Goal: Information Seeking & Learning: Learn about a topic

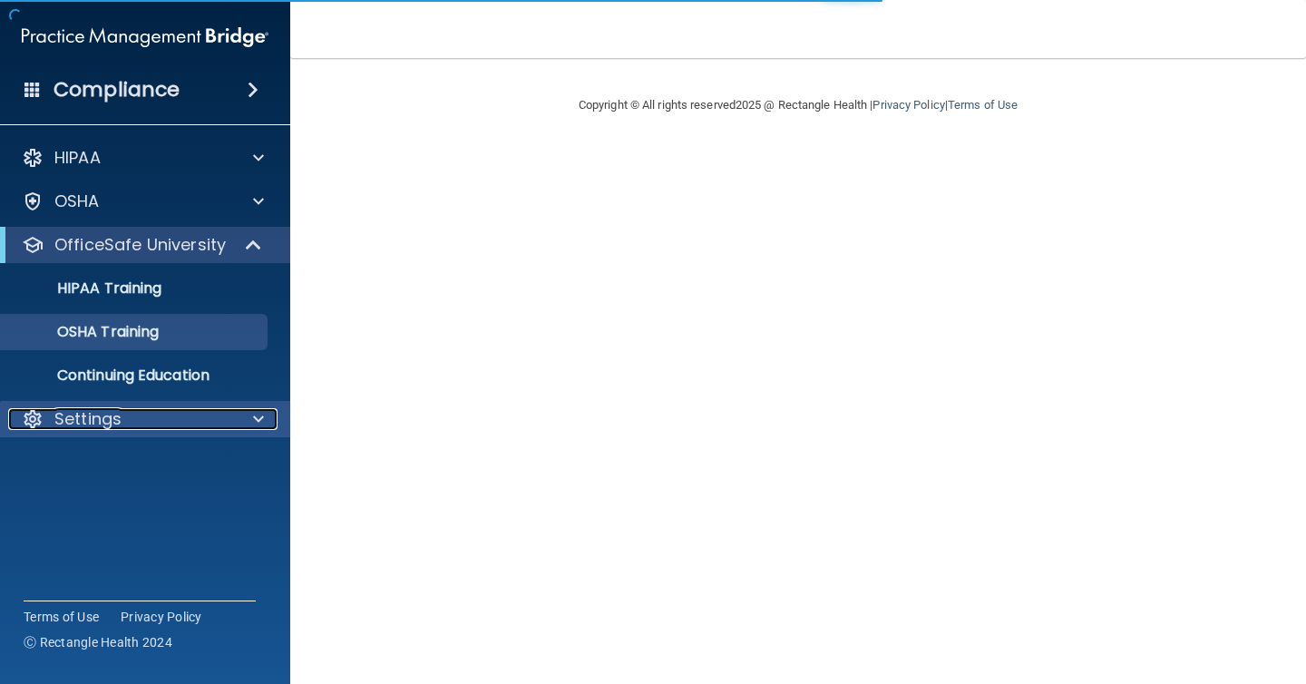
click at [180, 408] on div "Settings" at bounding box center [120, 419] width 225 height 22
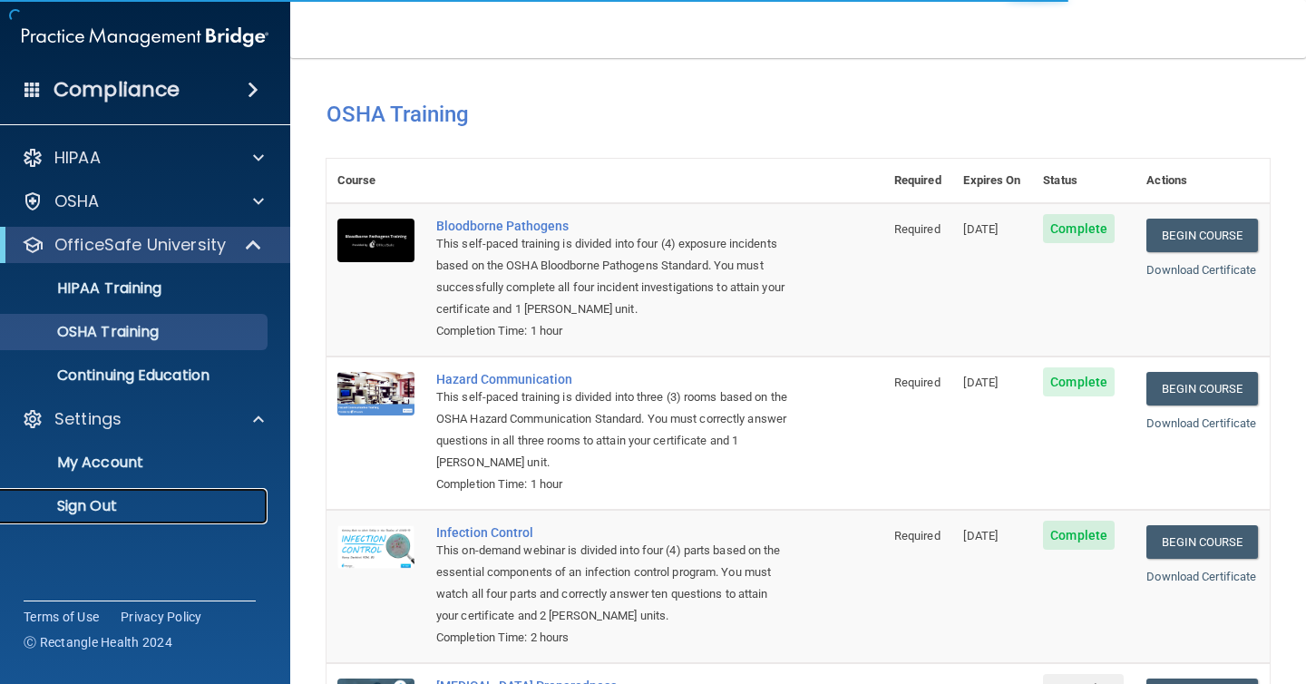
click at [168, 492] on link "Sign Out" at bounding box center [125, 506] width 286 height 36
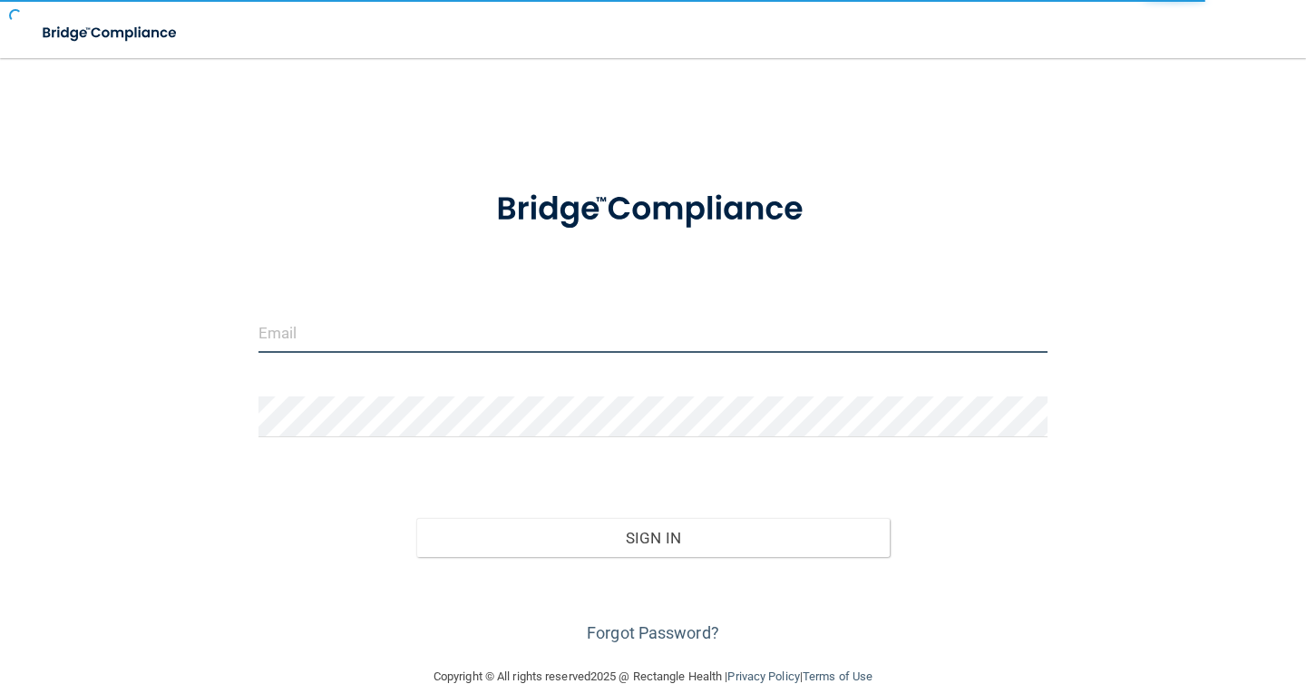
type input "ethanweckstein@gmail.com"
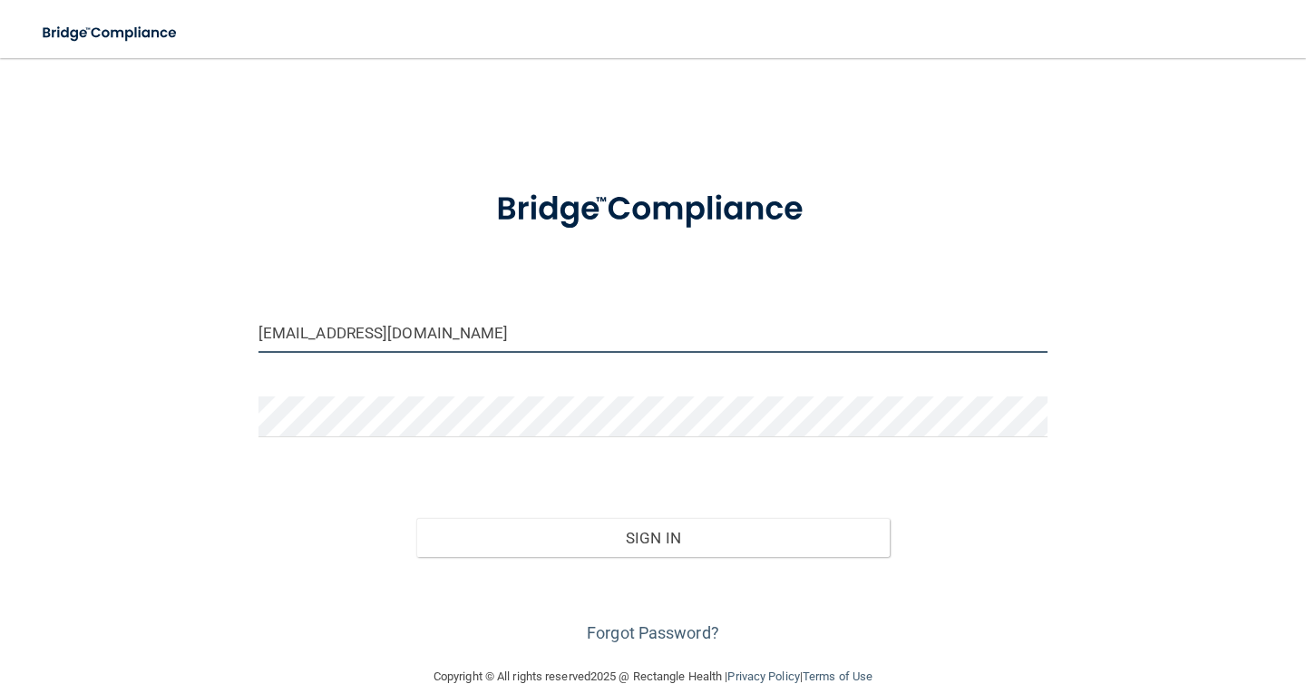
click at [414, 341] on input "ethanweckstein@gmail.com" at bounding box center [652, 332] width 789 height 41
type input "[EMAIL_ADDRESS][DOMAIN_NAME]"
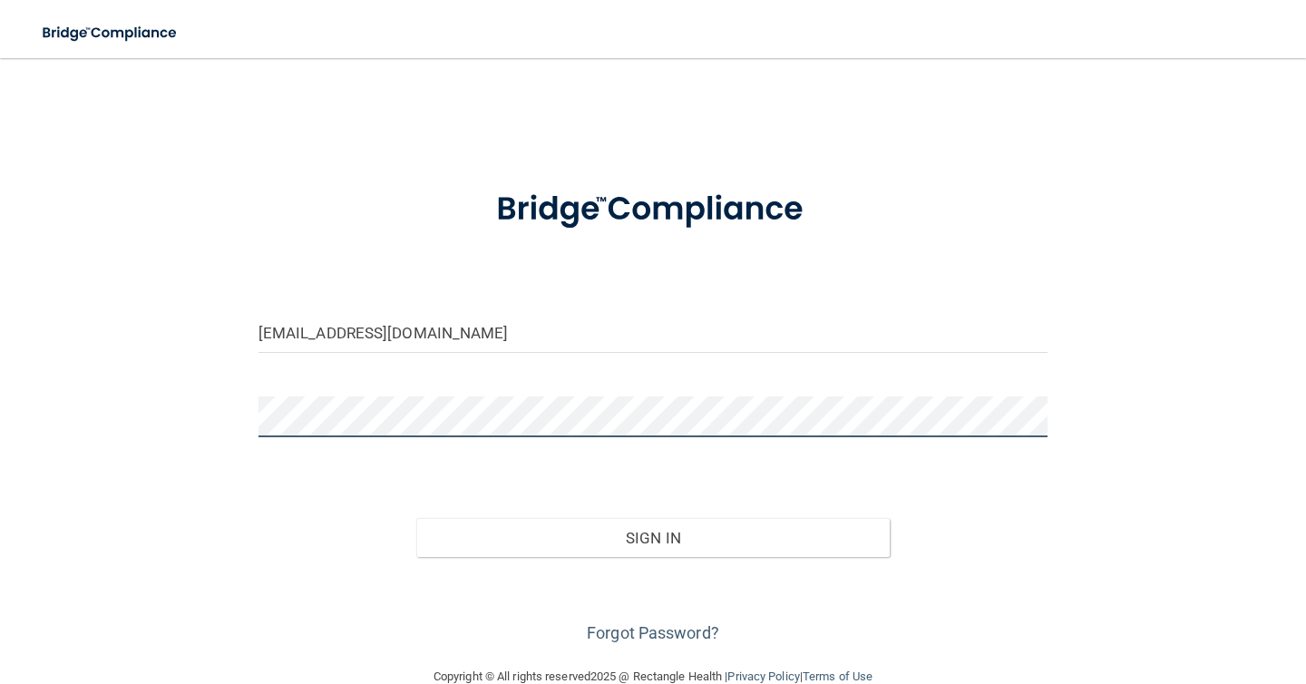
click at [416, 518] on button "Sign In" at bounding box center [652, 538] width 473 height 40
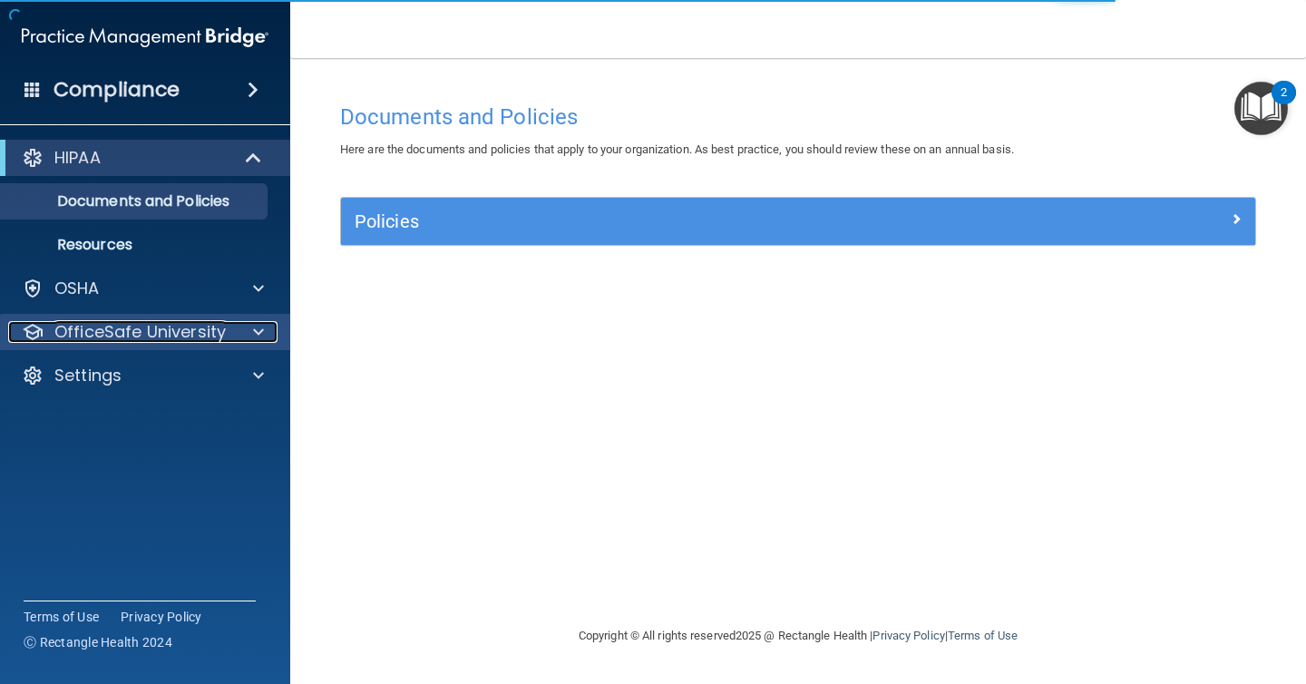
click at [216, 332] on p "OfficeSafe University" at bounding box center [139, 332] width 171 height 22
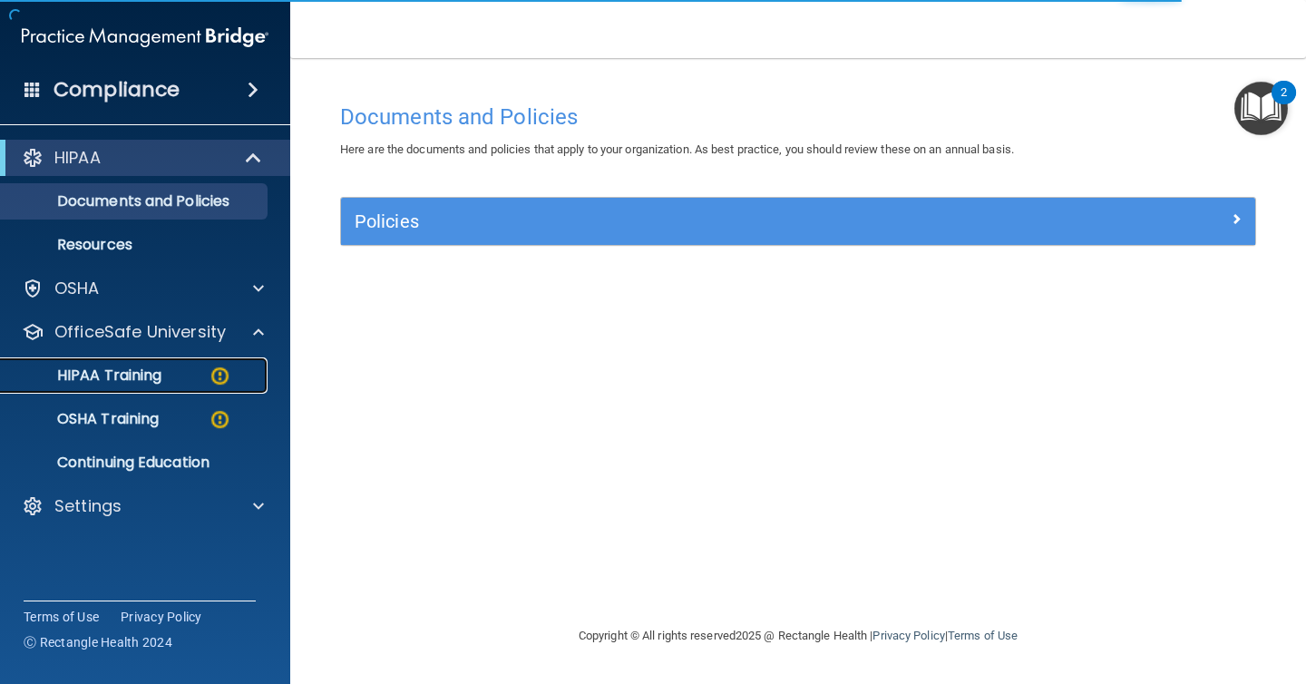
click at [206, 368] on div "HIPAA Training" at bounding box center [136, 375] width 248 height 18
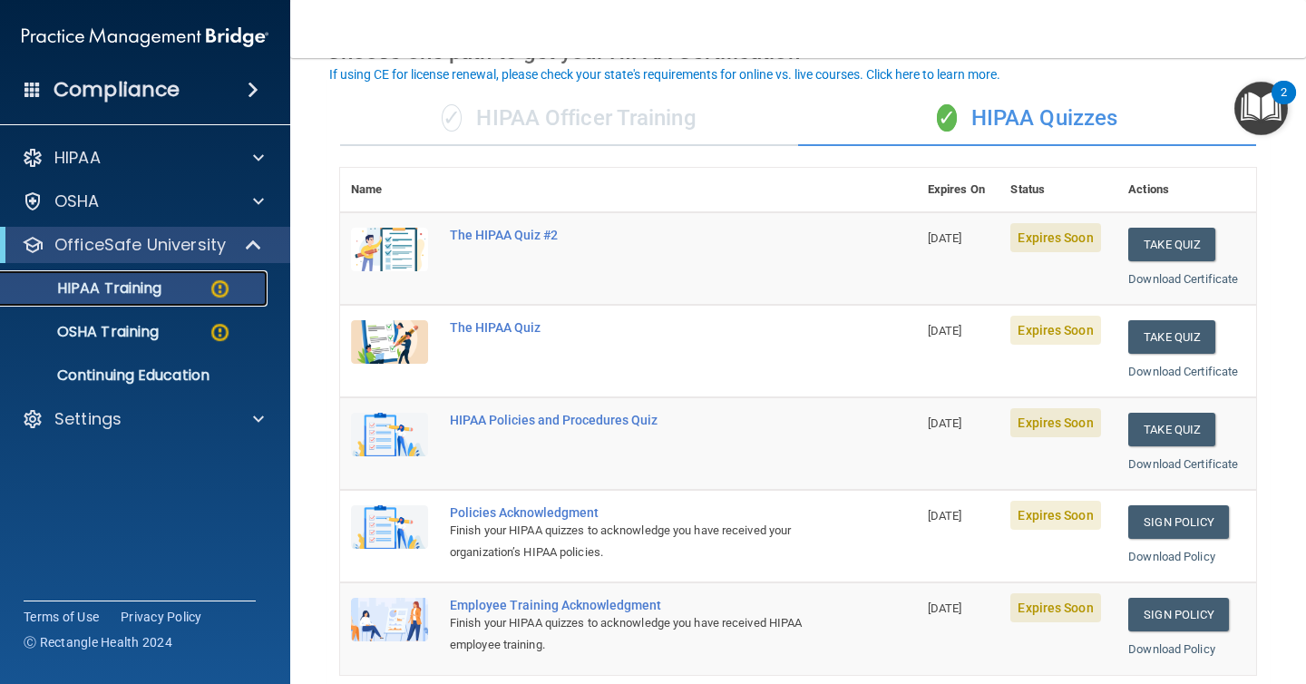
scroll to position [66, 0]
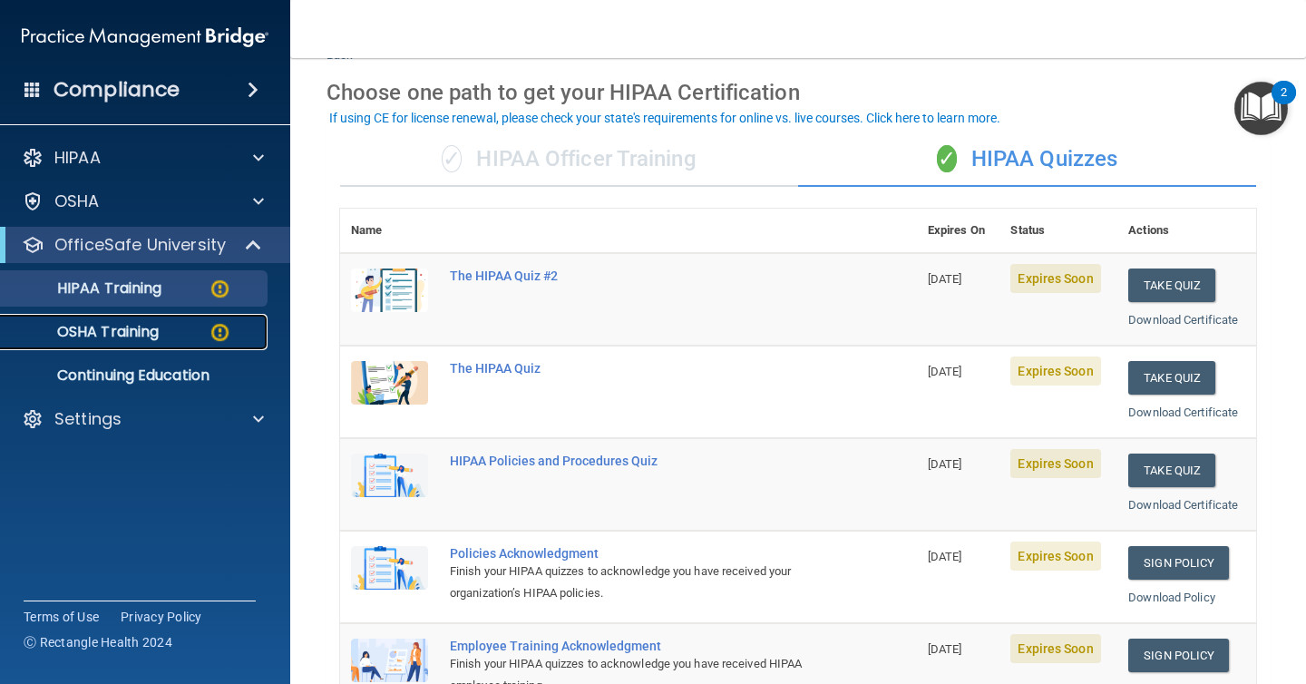
click at [148, 333] on p "OSHA Training" at bounding box center [85, 332] width 147 height 18
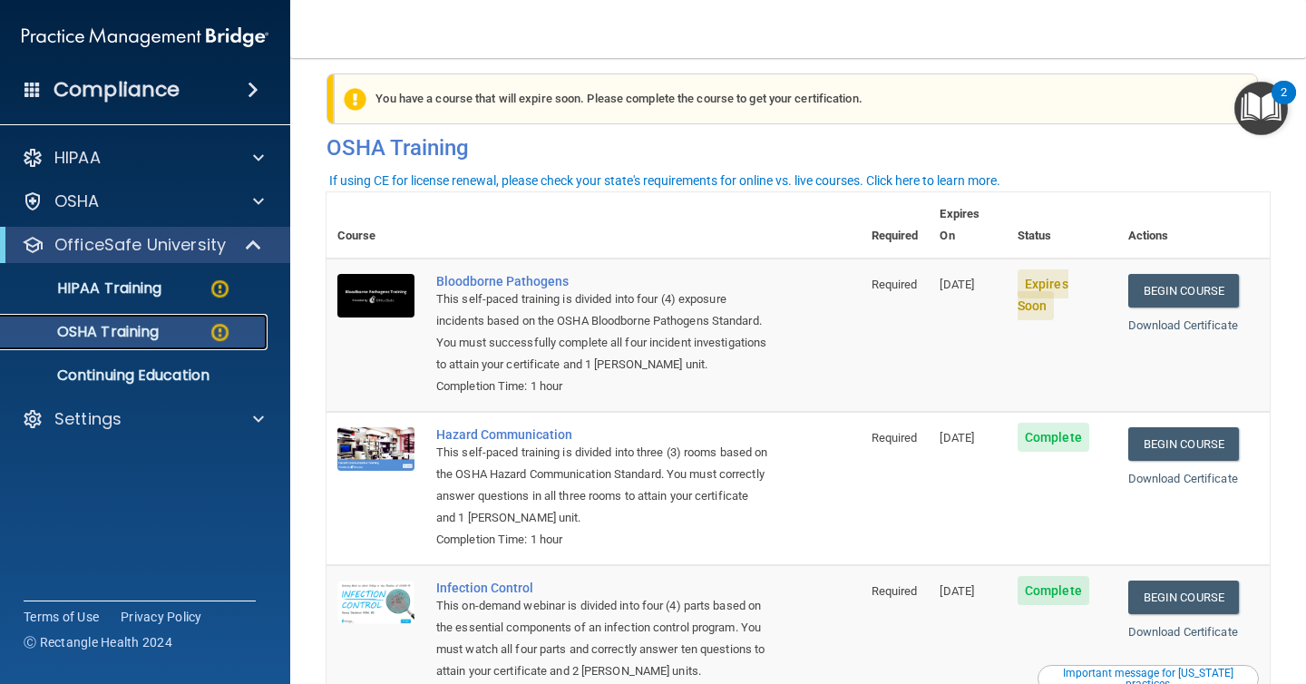
scroll to position [15, 0]
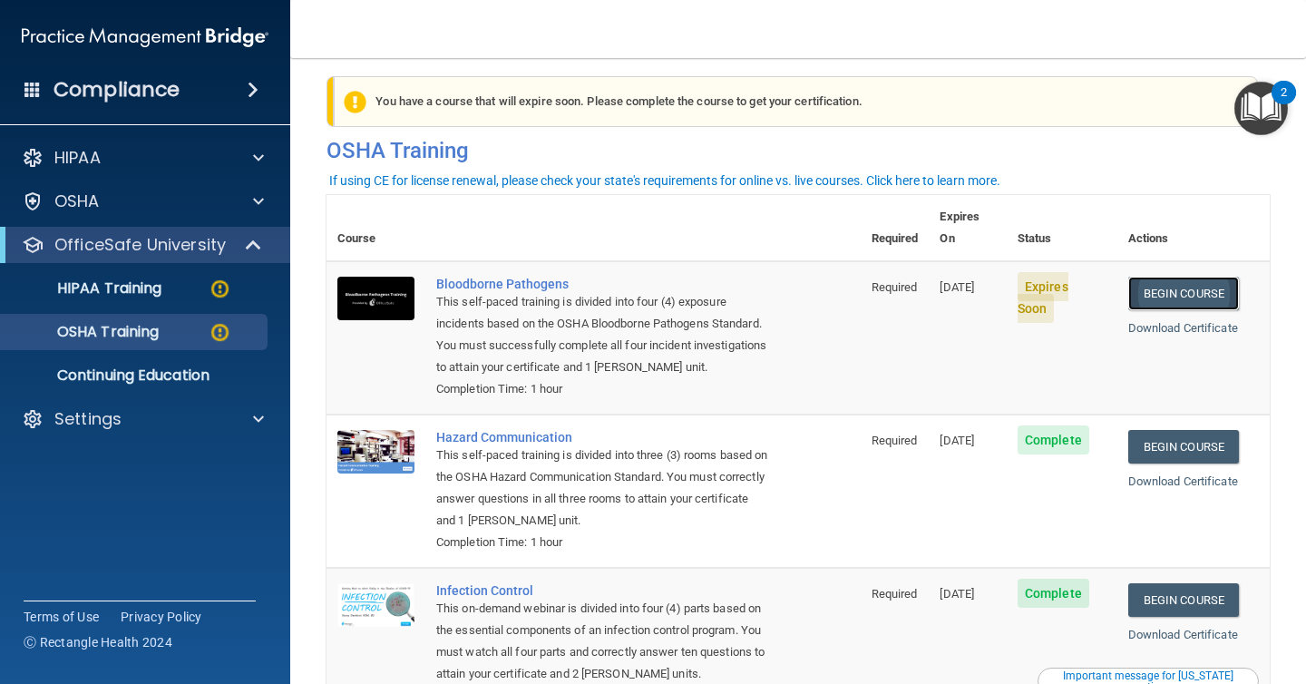
click at [1172, 277] on link "Begin Course" at bounding box center [1183, 294] width 111 height 34
click at [144, 408] on div "Settings" at bounding box center [120, 419] width 225 height 22
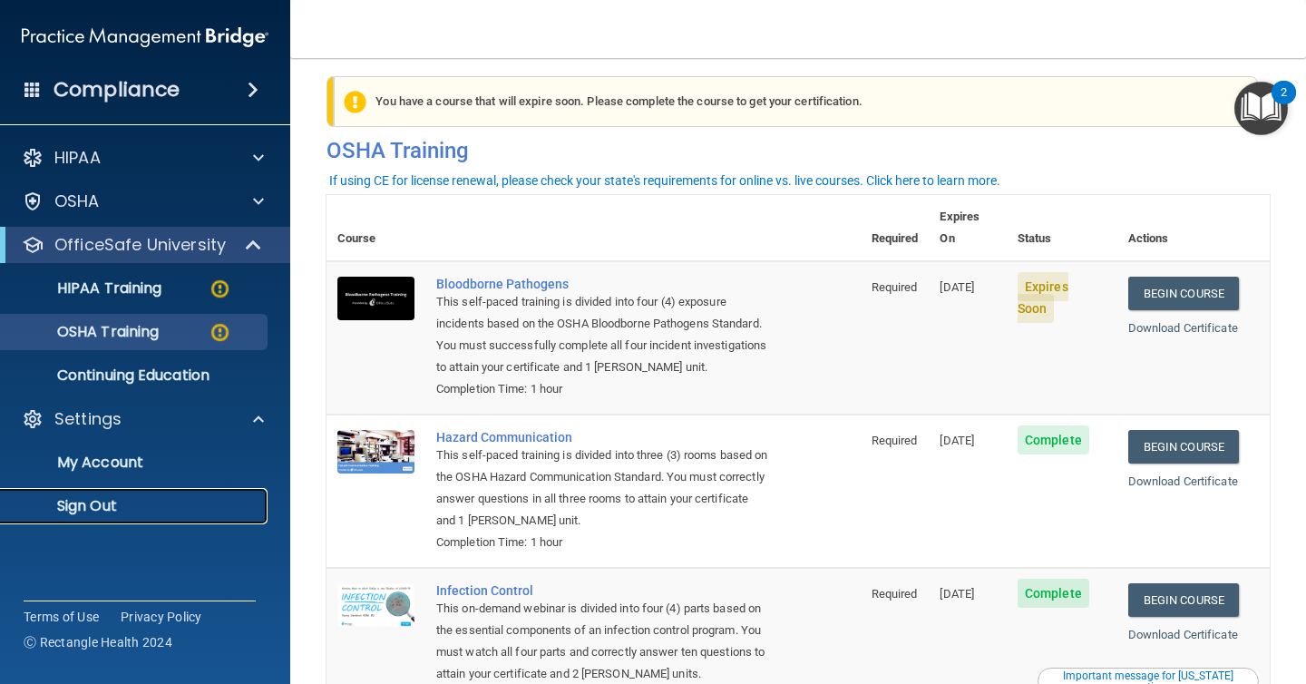
click at [118, 512] on p "Sign Out" at bounding box center [136, 506] width 248 height 18
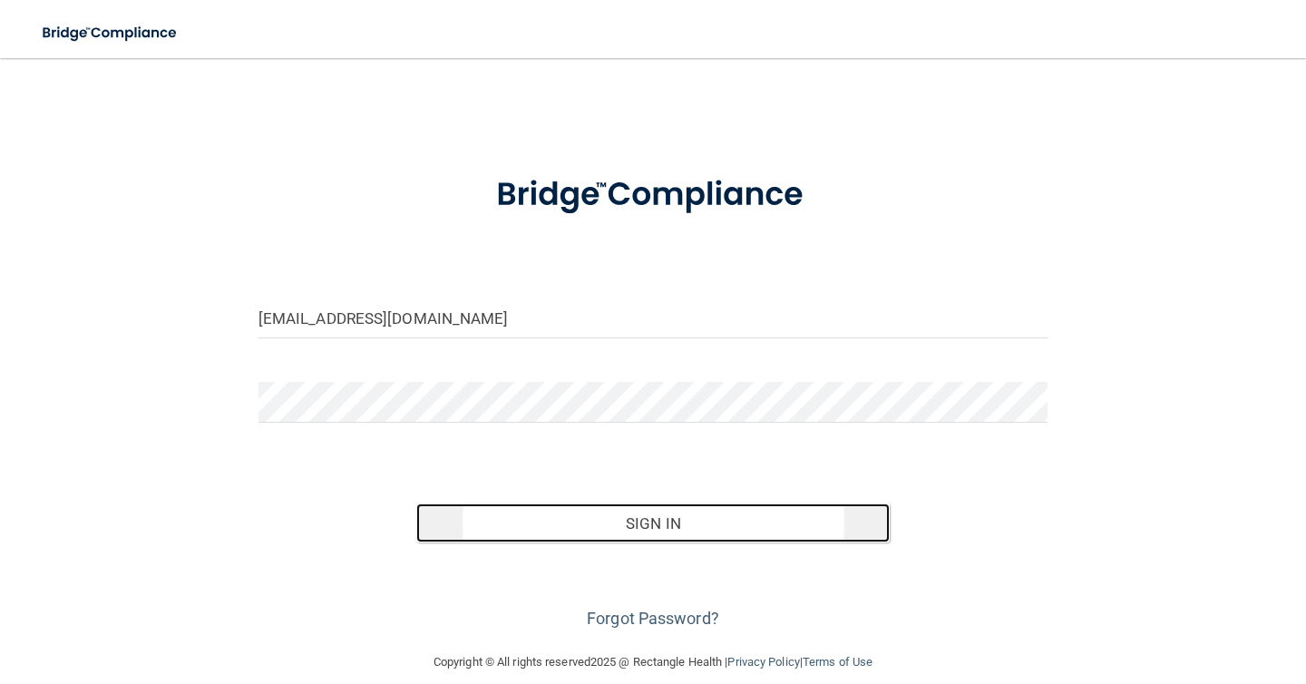
click at [588, 525] on button "Sign In" at bounding box center [652, 523] width 473 height 40
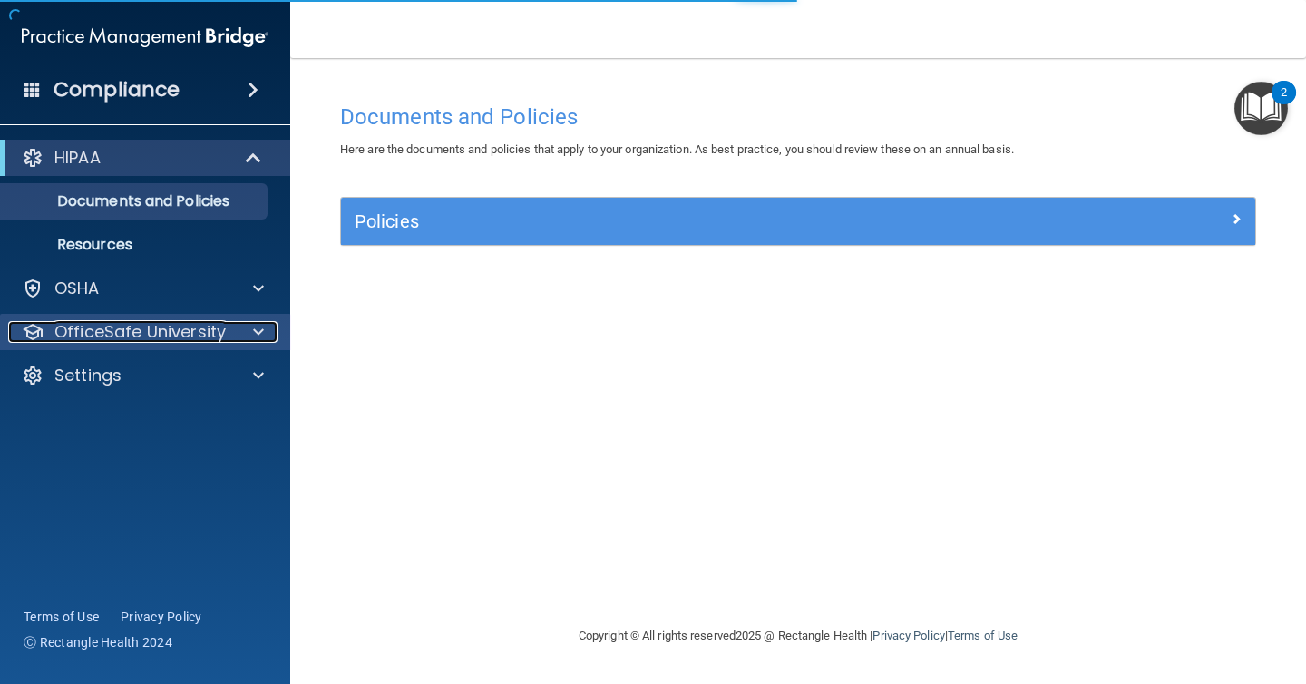
click at [178, 328] on p "OfficeSafe University" at bounding box center [139, 332] width 171 height 22
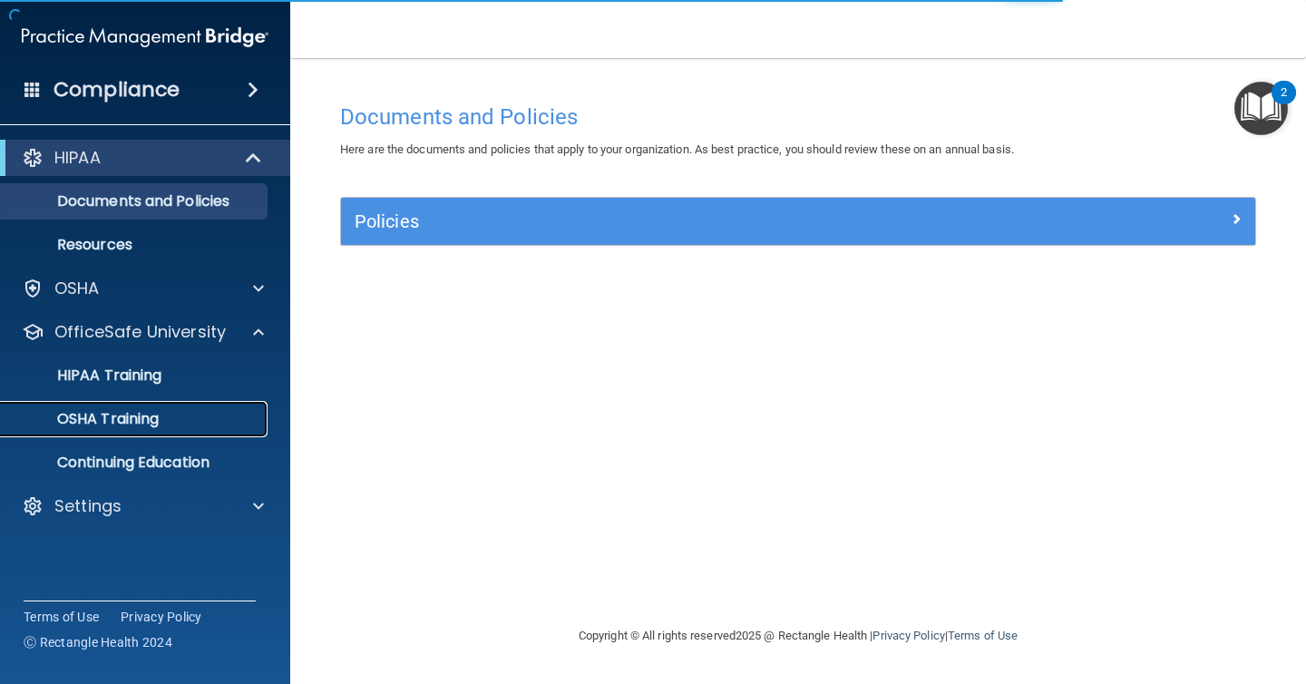
click at [172, 414] on div "OSHA Training" at bounding box center [136, 419] width 248 height 18
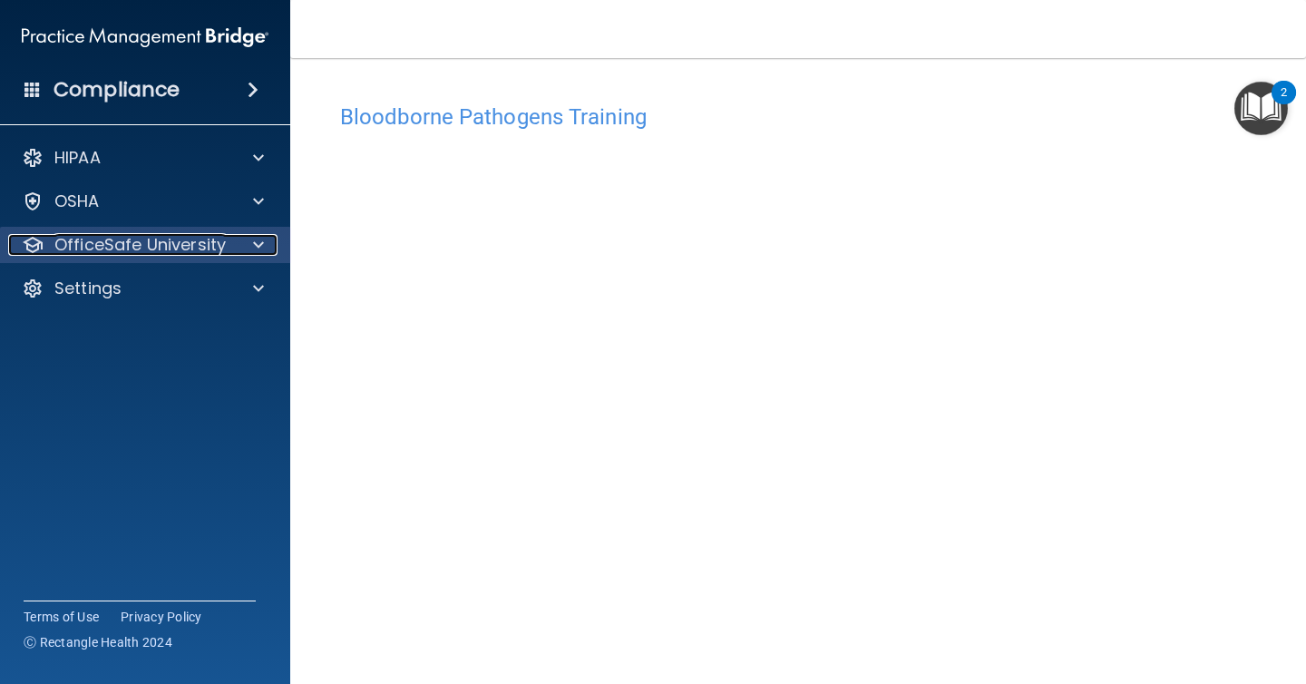
click at [223, 239] on p "OfficeSafe University" at bounding box center [139, 245] width 171 height 22
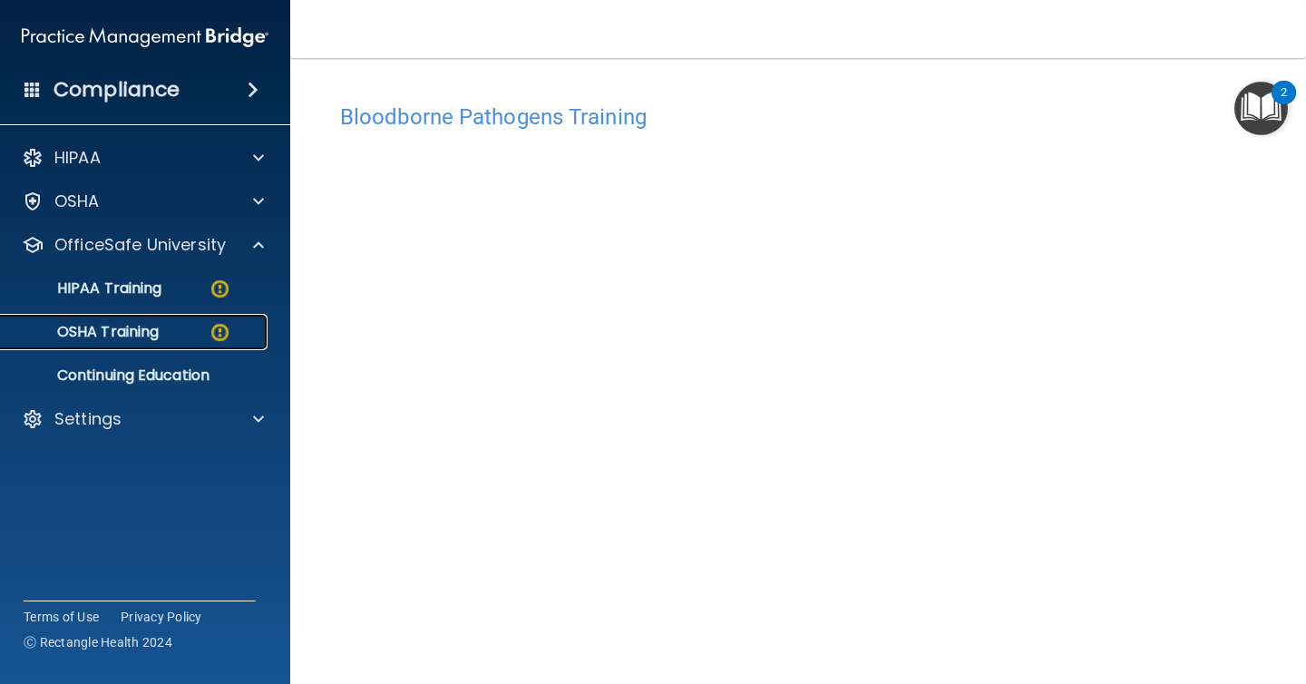
click at [219, 338] on img at bounding box center [220, 332] width 23 height 23
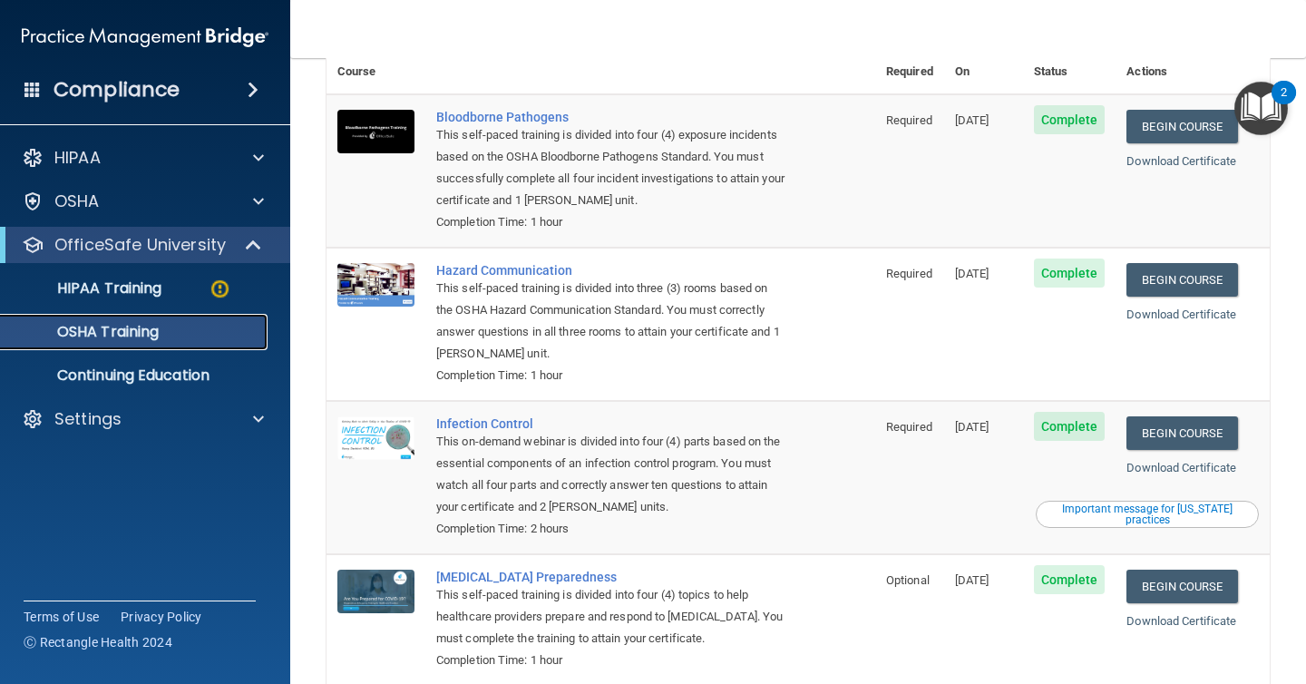
scroll to position [128, 0]
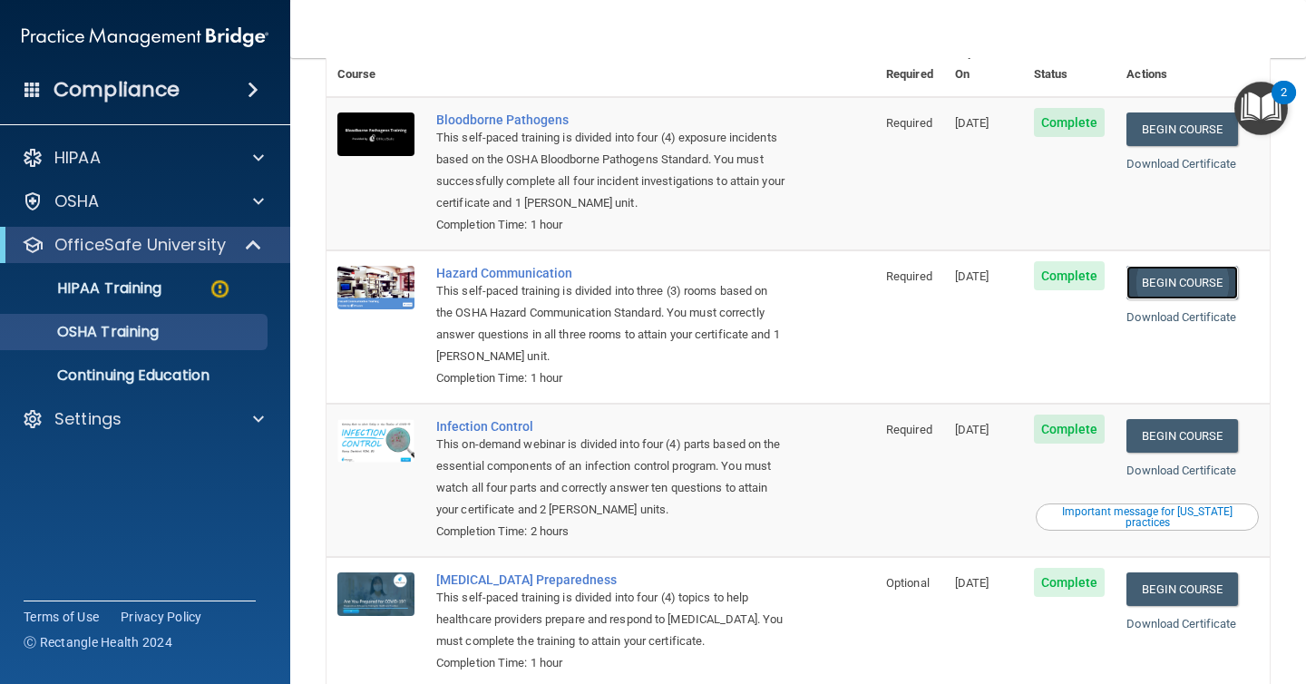
click at [1217, 266] on link "Begin Course" at bounding box center [1181, 283] width 111 height 34
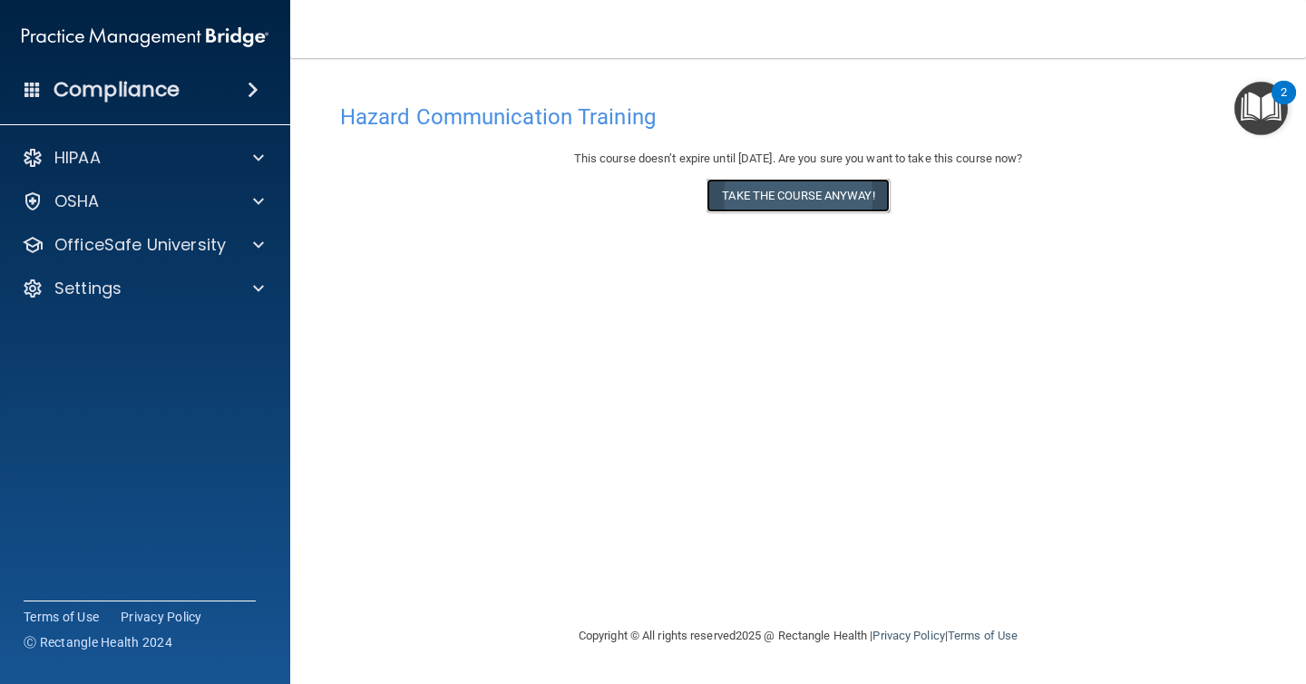
click at [794, 189] on button "Take the course anyway!" at bounding box center [798, 196] width 182 height 34
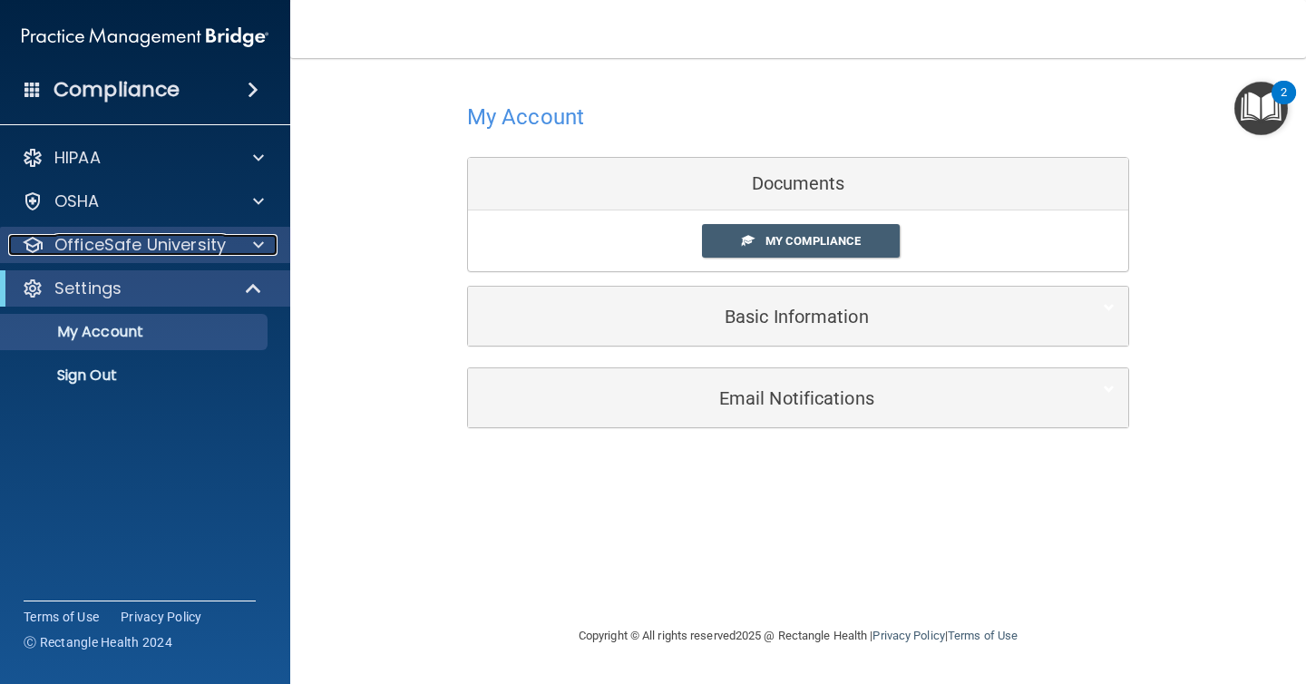
click at [229, 243] on div "OfficeSafe University" at bounding box center [120, 245] width 225 height 22
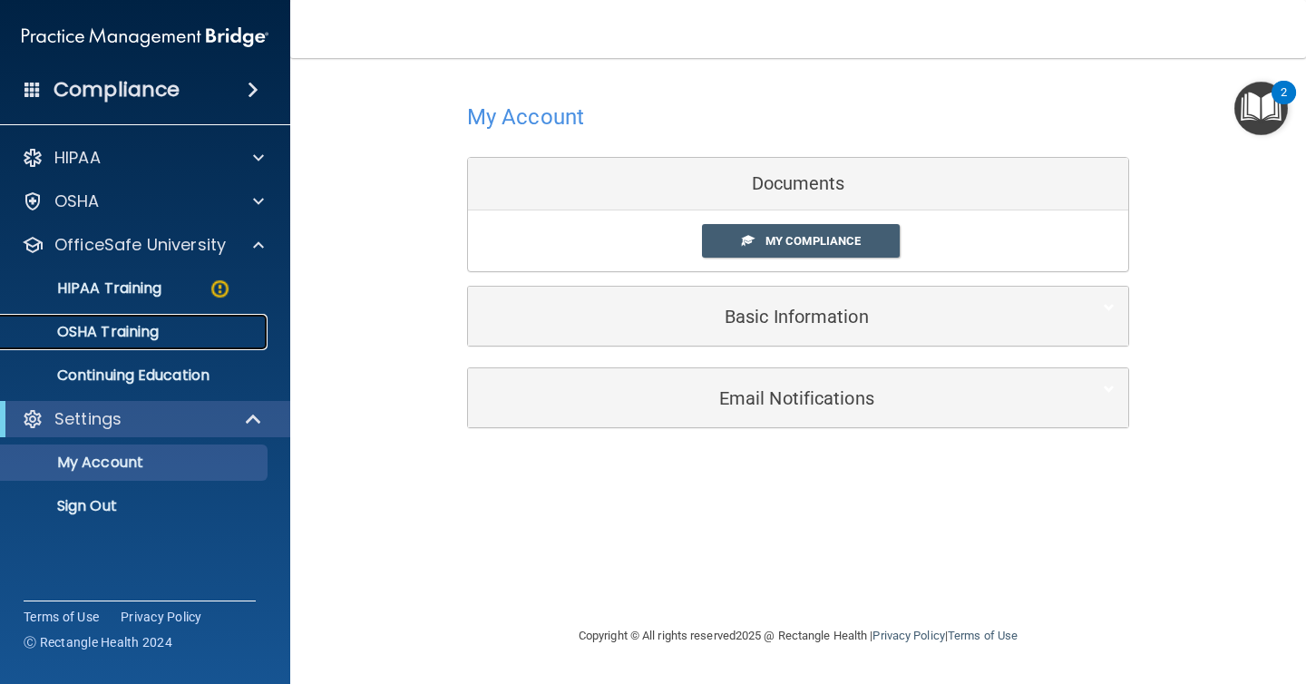
click at [194, 319] on link "OSHA Training" at bounding box center [125, 332] width 286 height 36
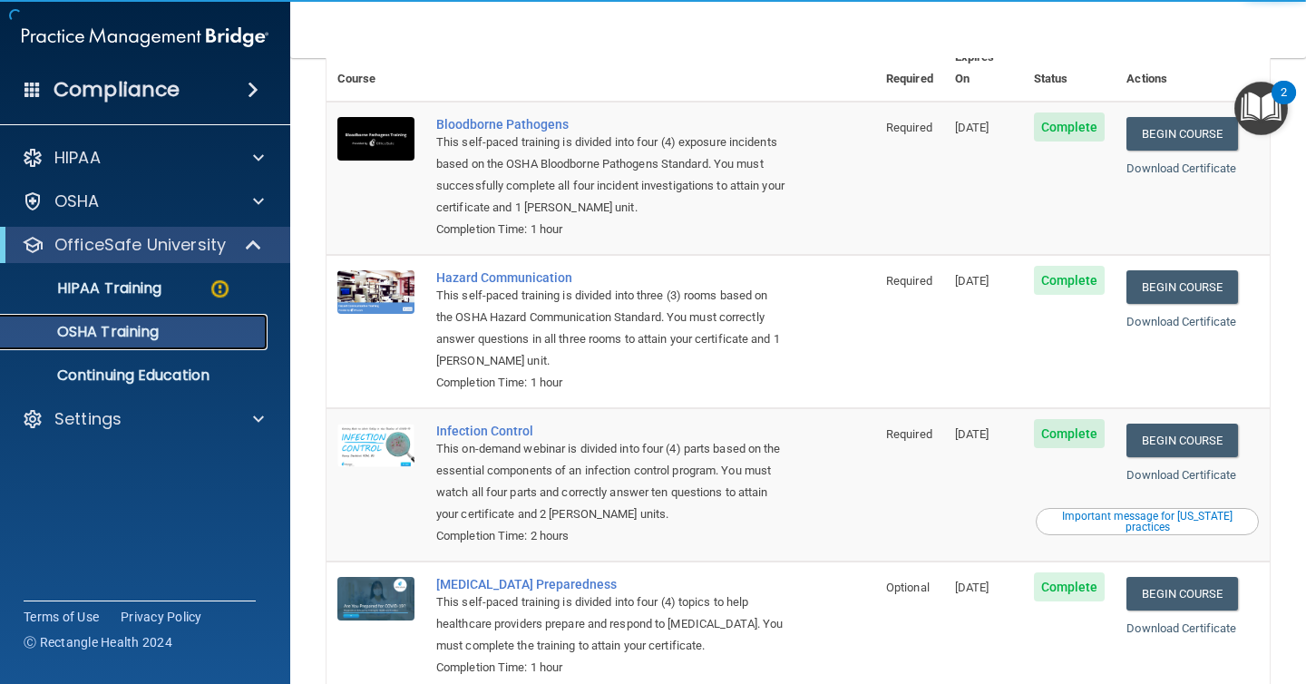
scroll to position [154, 0]
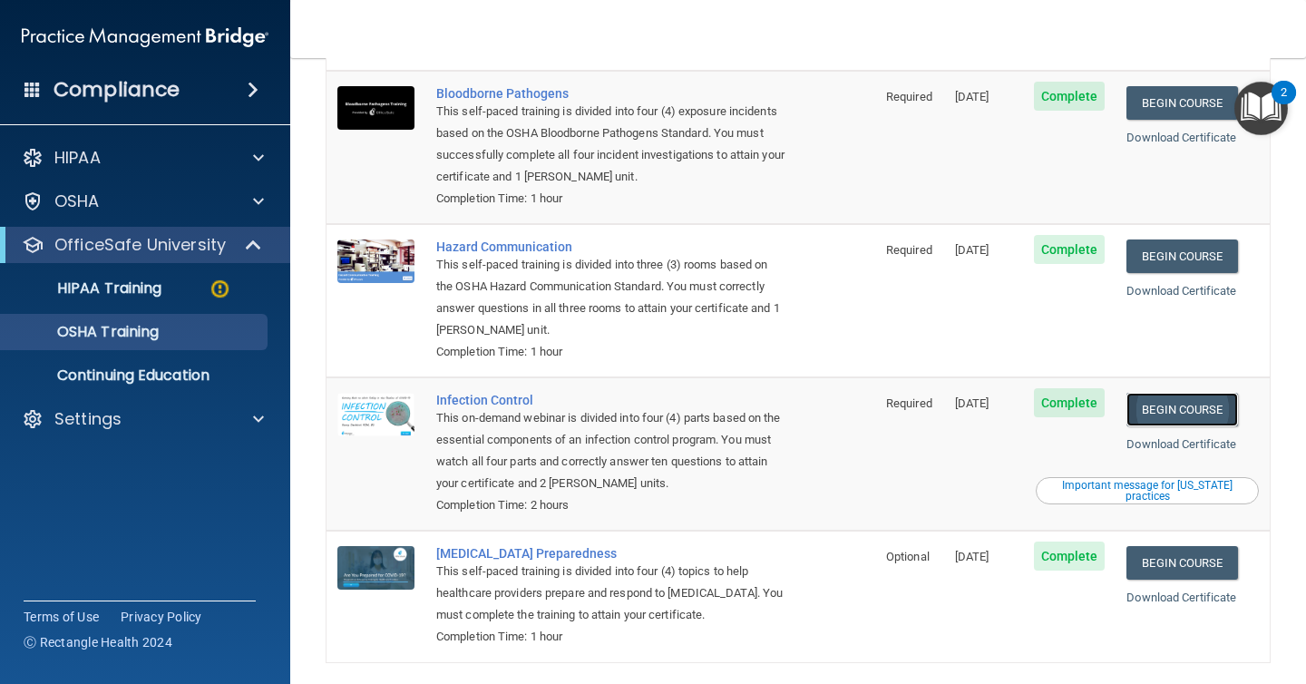
click at [1220, 397] on link "Begin Course" at bounding box center [1181, 410] width 111 height 34
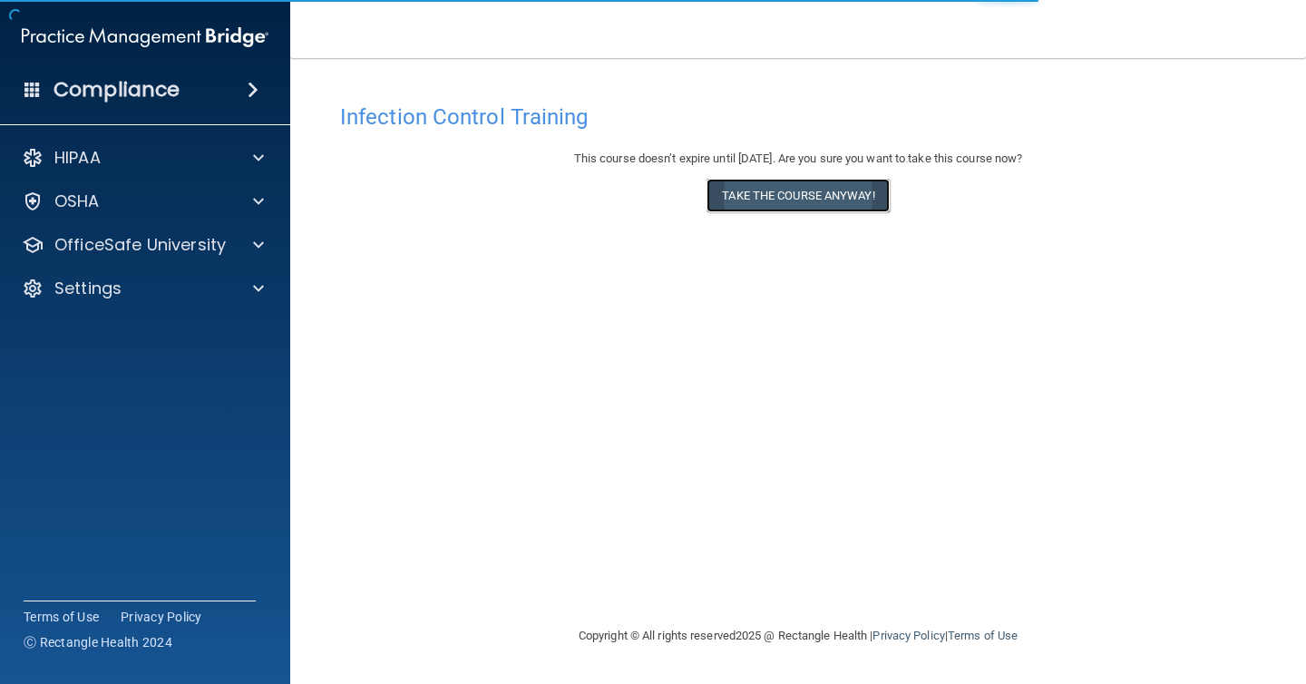
click at [843, 194] on button "Take the course anyway!" at bounding box center [798, 196] width 182 height 34
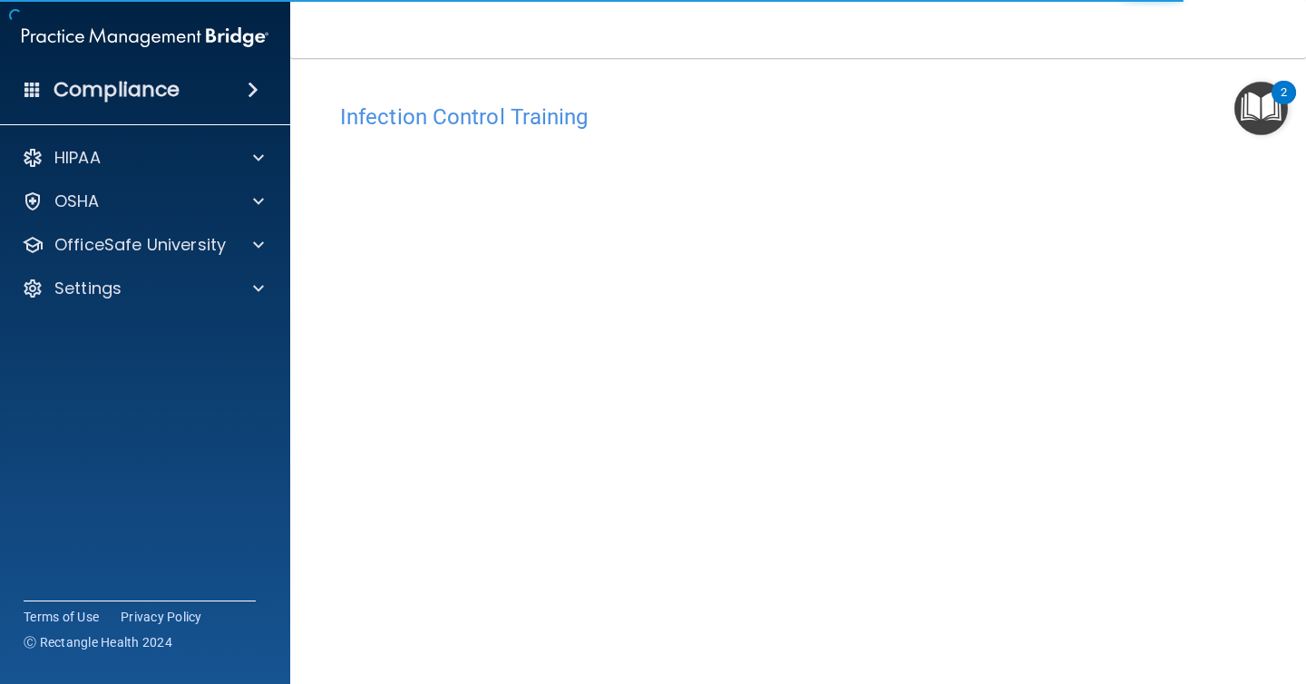
scroll to position [93, 0]
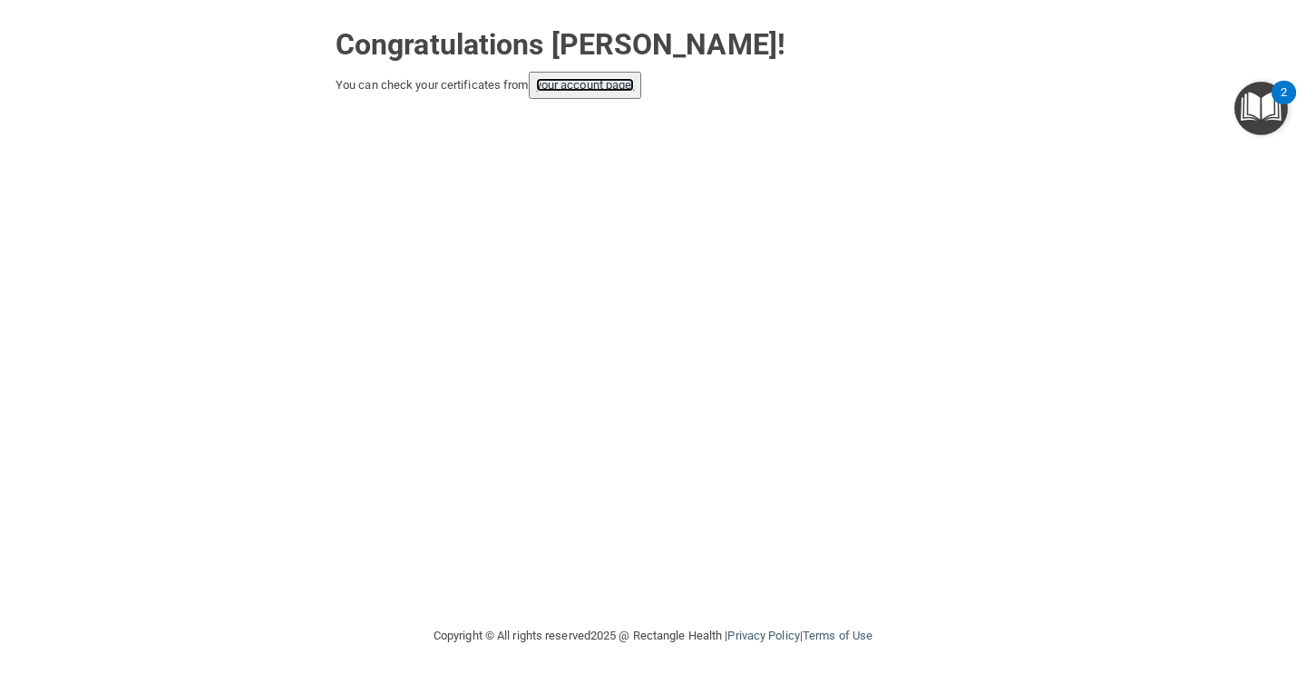
click at [613, 88] on link "your account page!" at bounding box center [585, 85] width 99 height 14
